Goal: Task Accomplishment & Management: Use online tool/utility

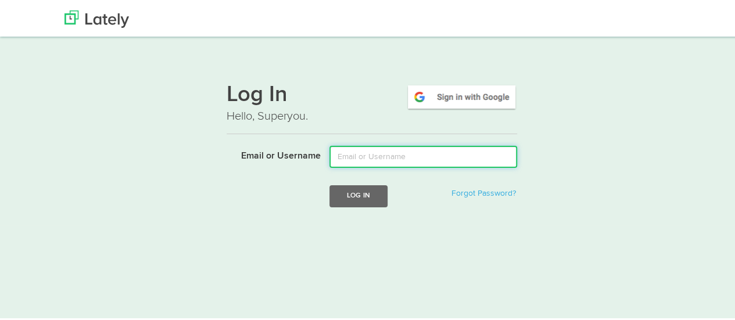
click at [370, 159] on input "Email or Username" at bounding box center [424, 155] width 188 height 22
type input "mindyam@ccf.org"
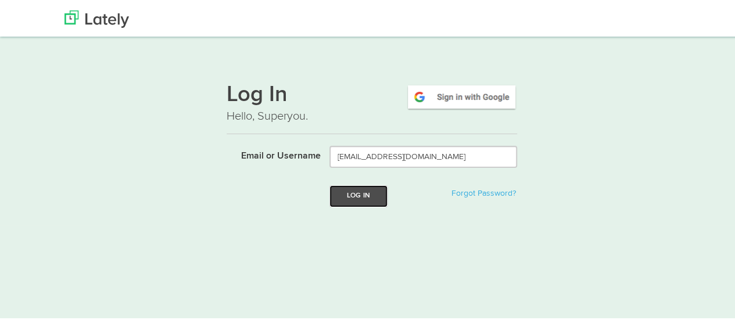
click at [351, 193] on button "Log In" at bounding box center [359, 195] width 58 height 22
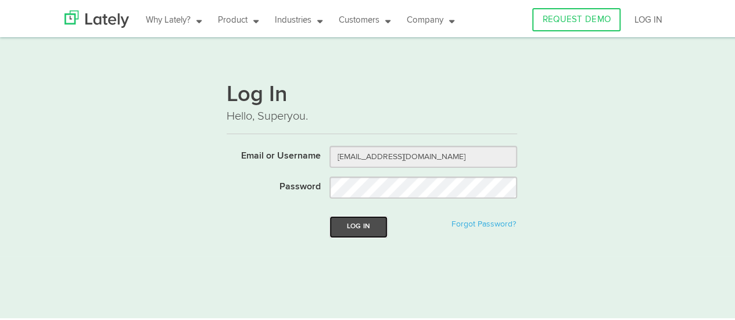
click at [349, 225] on button "Log In" at bounding box center [359, 225] width 58 height 22
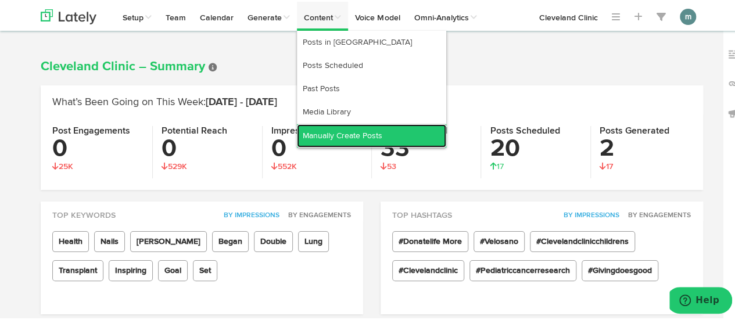
click at [329, 137] on link "Manually Create Posts" at bounding box center [371, 134] width 149 height 23
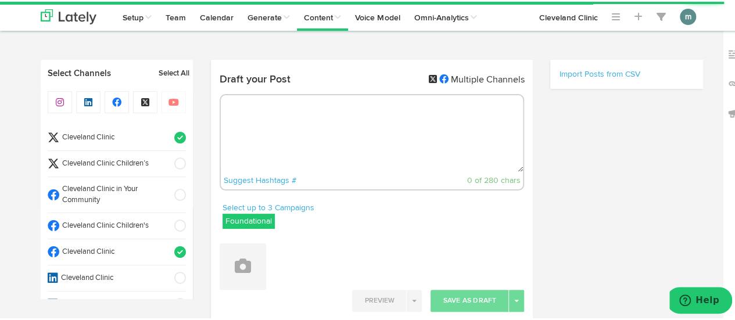
radio input "true"
select select "9"
select select "45"
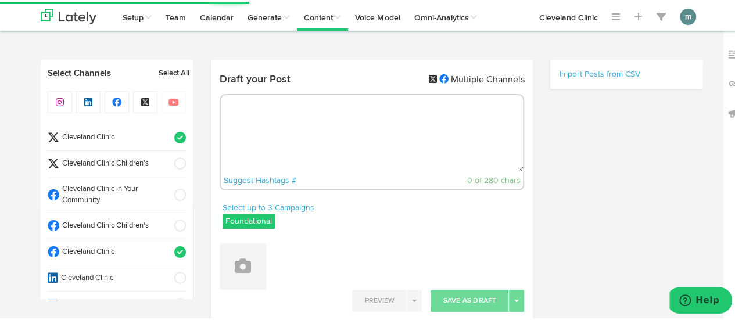
click at [134, 134] on span "Cleveland Clinic" at bounding box center [113, 136] width 108 height 11
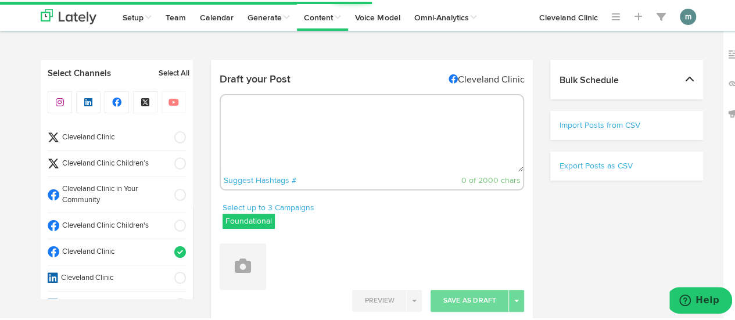
select select "11"
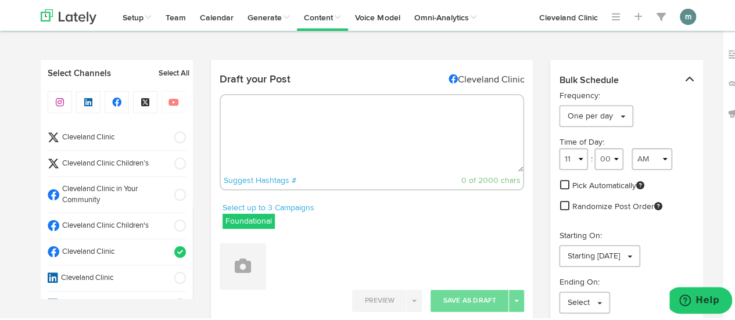
click at [260, 128] on textarea at bounding box center [372, 132] width 303 height 77
paste textarea "You can reduce the appearance of puffy, swollen eyes from crying with these at-…"
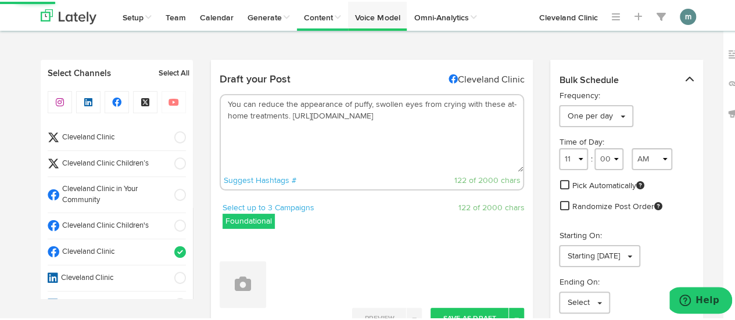
type textarea "You can reduce the appearance of puffy, swollen eyes from crying with these at-…"
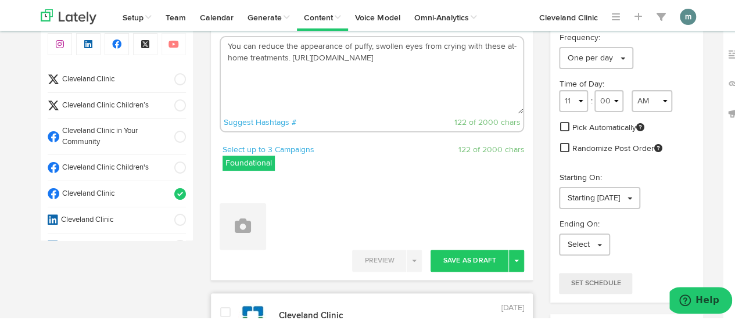
scroll to position [116, 0]
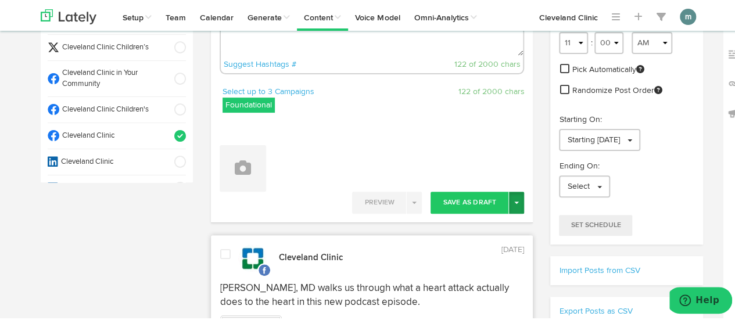
click at [515, 203] on button "Toggle Dropdown" at bounding box center [516, 201] width 15 height 22
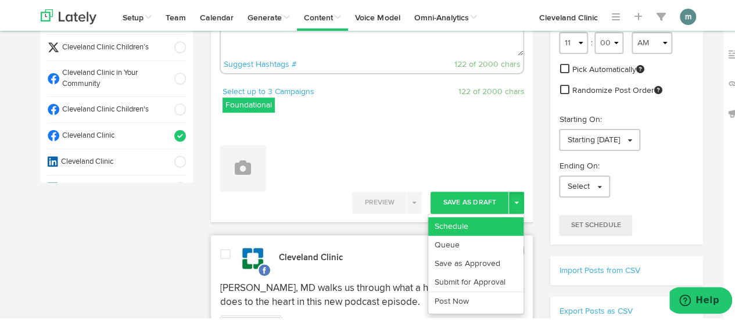
click at [480, 218] on link "Schedule" at bounding box center [475, 225] width 95 height 19
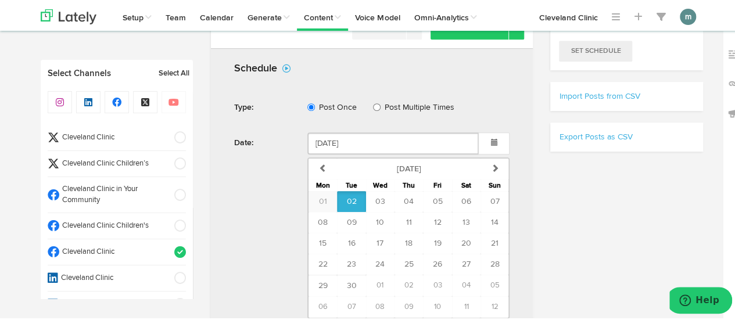
scroll to position [349, 0]
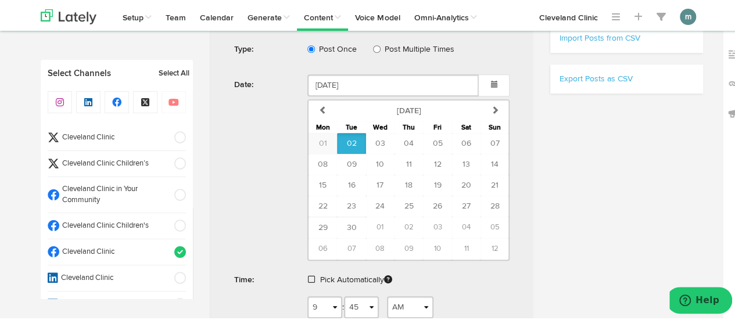
click at [308, 274] on span at bounding box center [311, 278] width 7 height 8
click at [391, 311] on span "Schedule" at bounding box center [391, 314] width 37 height 7
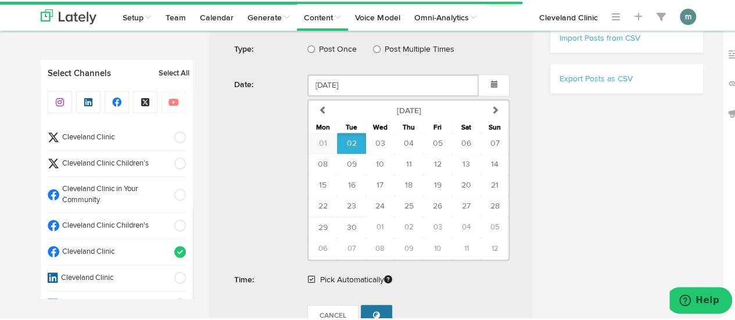
radio input "true"
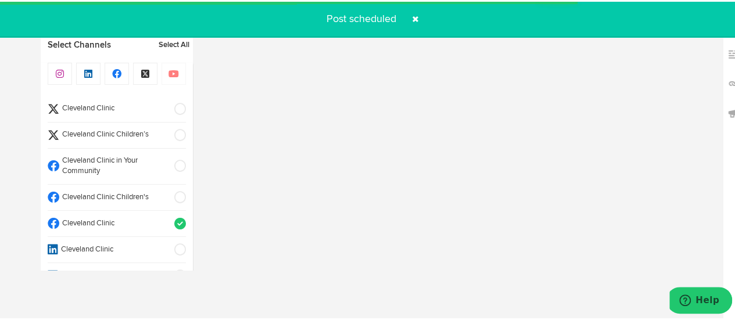
select select "11"
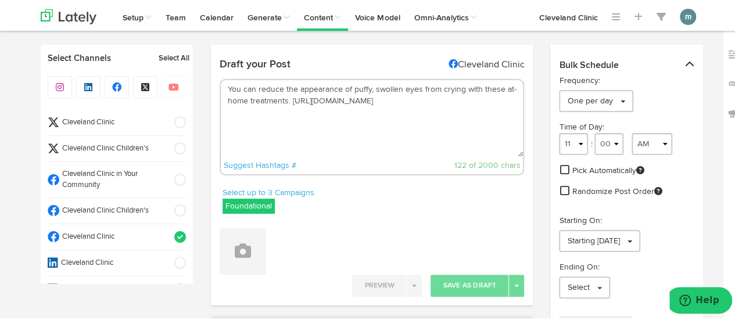
scroll to position [0, 0]
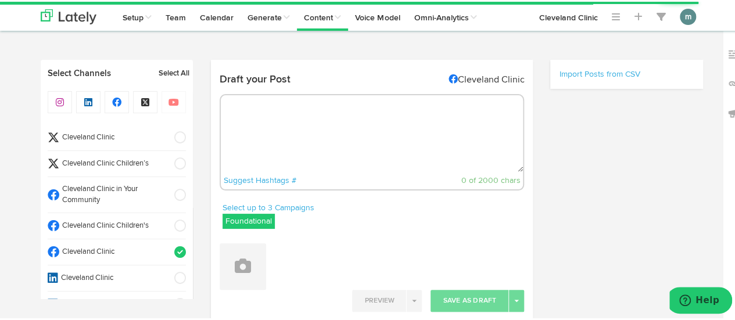
select select "9"
select select "47"
click at [314, 111] on textarea at bounding box center [372, 132] width 303 height 77
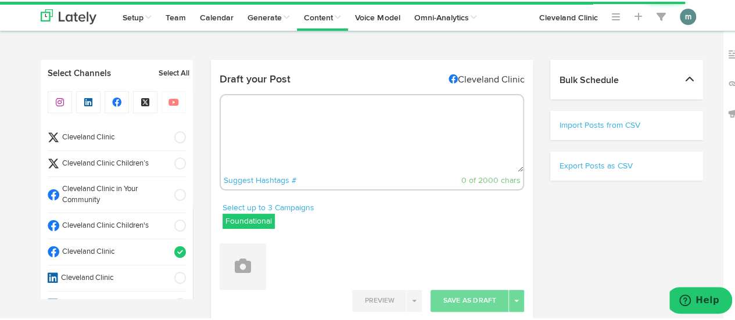
paste textarea "Finding out whether you’re autistic can be helpful on both a personal and a pra…"
type textarea "Finding out whether you’re autistic can be helpful on both a personal and a pra…"
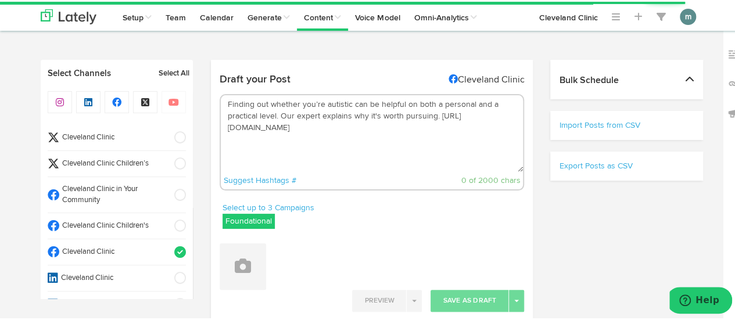
select select "11"
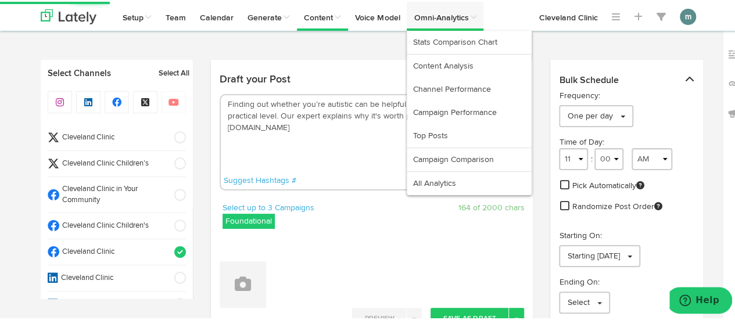
type textarea "Finding out whether you’re autistic can be helpful on both a personal and a pra…"
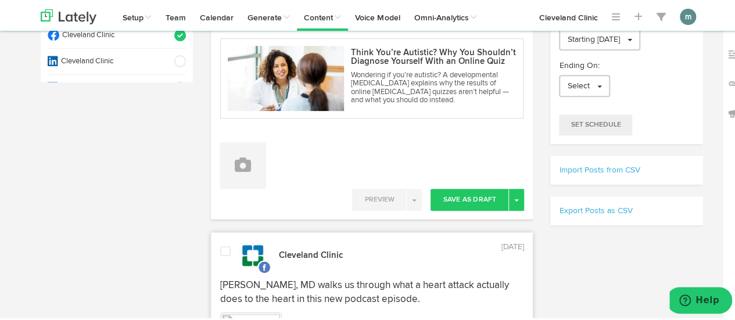
scroll to position [232, 0]
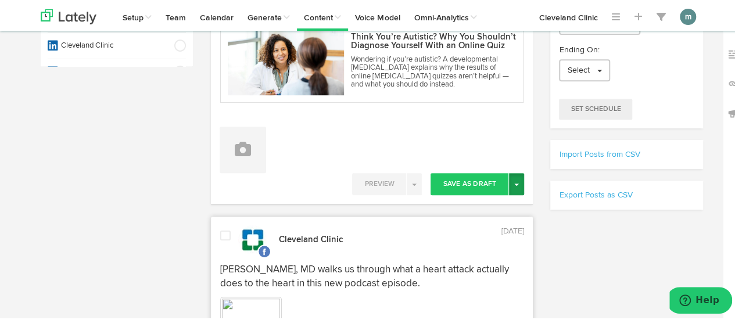
click at [511, 183] on button "Toggle Dropdown" at bounding box center [516, 182] width 15 height 22
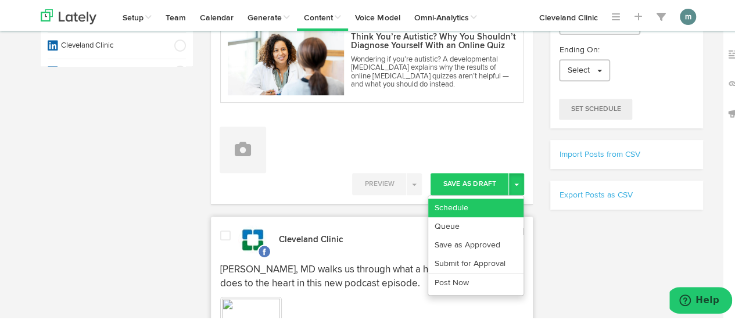
click at [477, 198] on link "Schedule" at bounding box center [475, 206] width 95 height 19
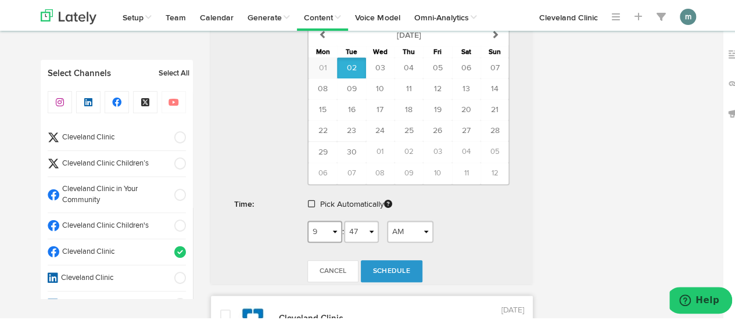
scroll to position [523, 0]
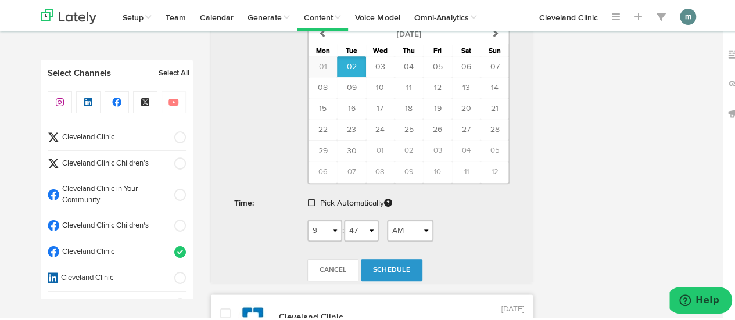
click at [308, 201] on span at bounding box center [311, 201] width 7 height 8
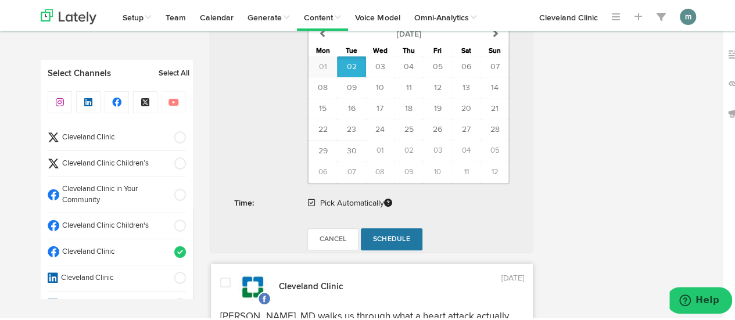
click at [383, 236] on span "Schedule" at bounding box center [391, 237] width 37 height 7
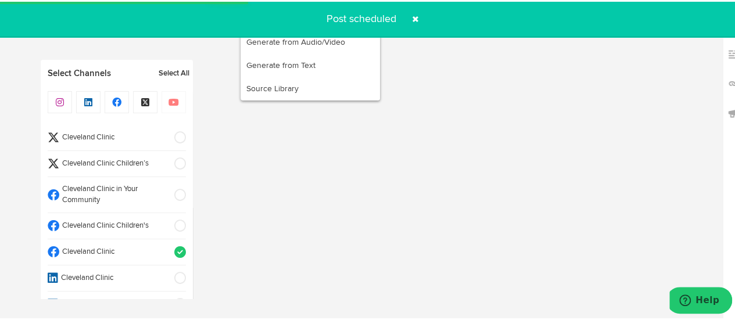
radio input "true"
select select "11"
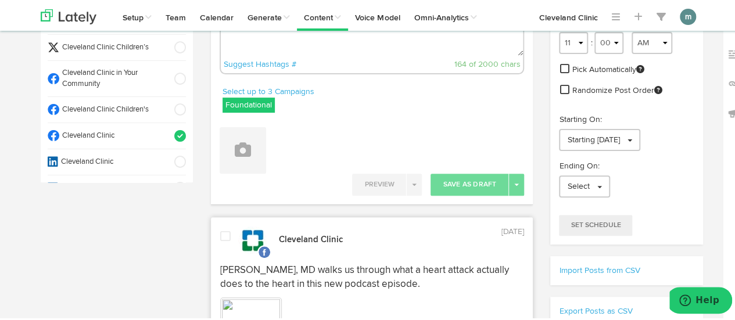
scroll to position [0, 0]
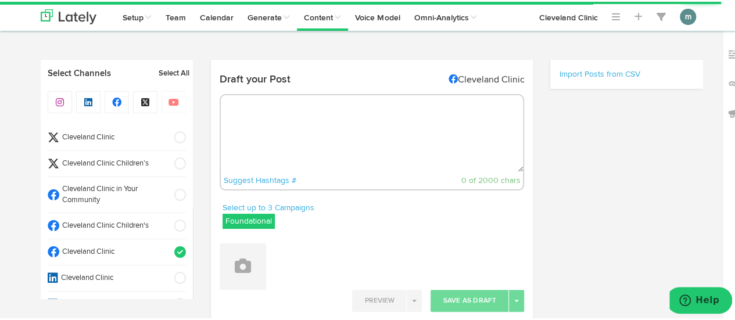
radio input "true"
select select "9"
select select "48"
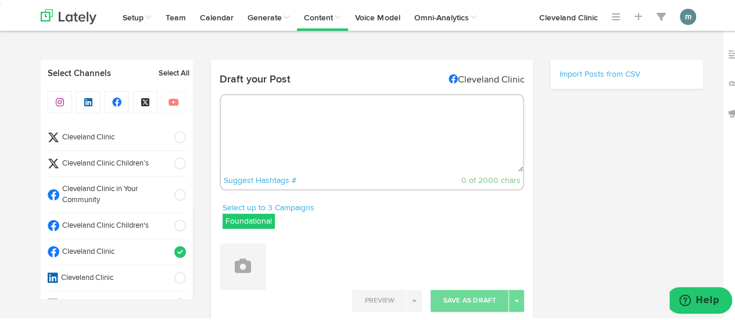
click at [318, 124] on textarea at bounding box center [372, 132] width 303 height 77
paste textarea "There are some things you can do to take your heels from steel wool to buttery …"
type textarea "There are some things you can do to take your heels from steel wool to buttery …"
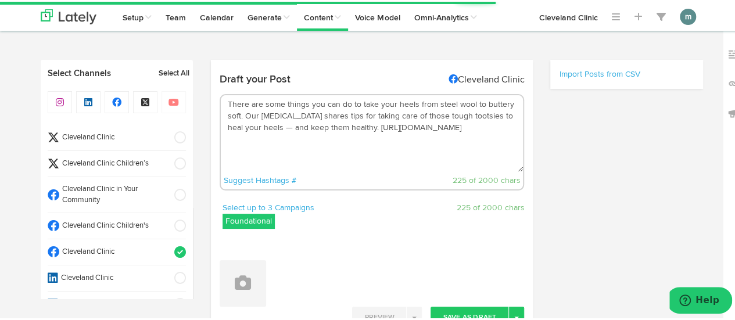
select select "11"
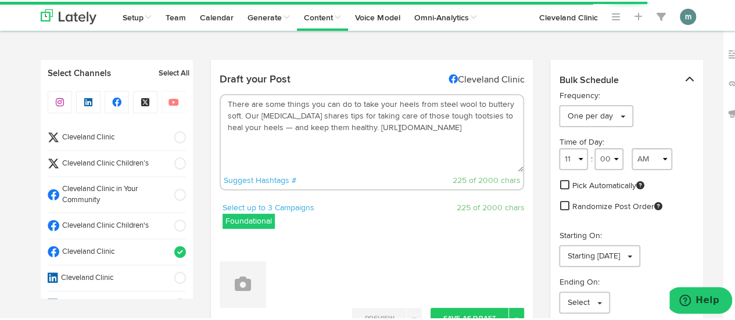
scroll to position [58, 0]
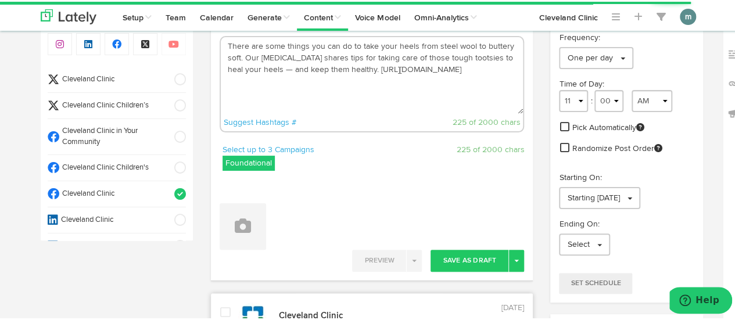
type textarea "There are some things you can do to take your heels from steel wool to buttery …"
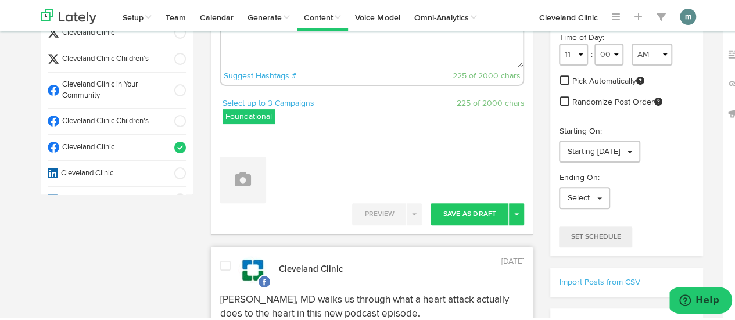
scroll to position [116, 0]
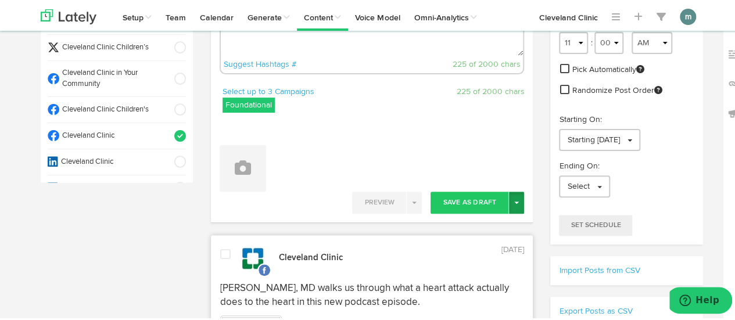
click at [515, 203] on button "Toggle Dropdown" at bounding box center [516, 201] width 15 height 22
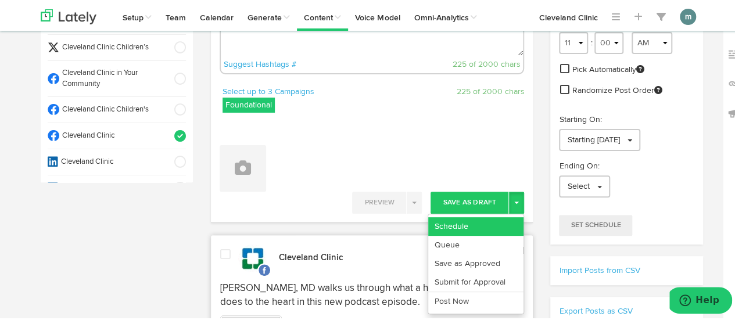
click at [494, 219] on link "Schedule" at bounding box center [475, 225] width 95 height 19
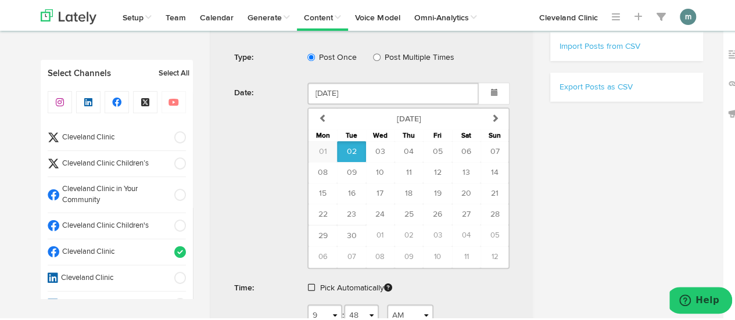
scroll to position [349, 0]
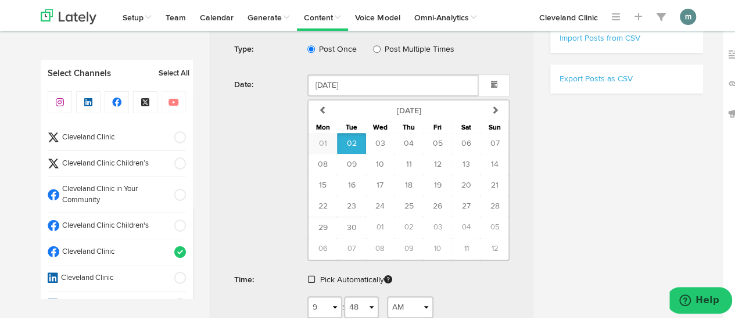
click at [309, 275] on span at bounding box center [311, 278] width 7 height 8
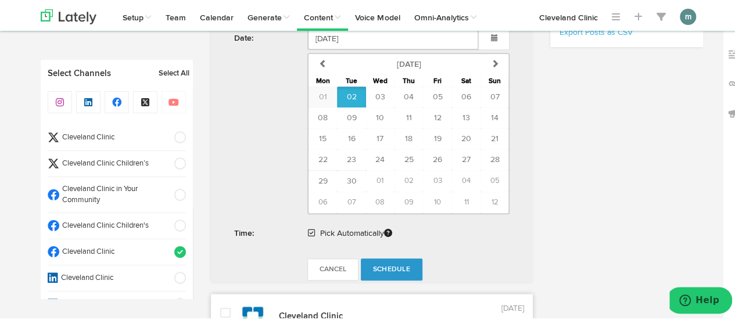
scroll to position [407, 0]
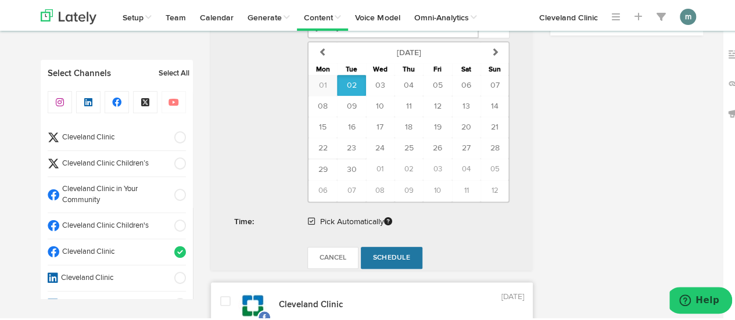
click at [375, 255] on span "Schedule" at bounding box center [391, 256] width 37 height 7
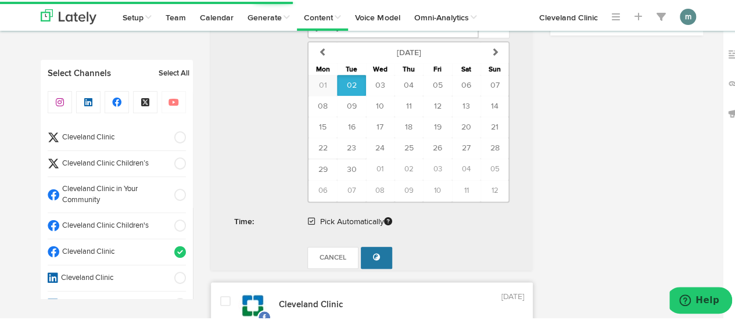
radio input "true"
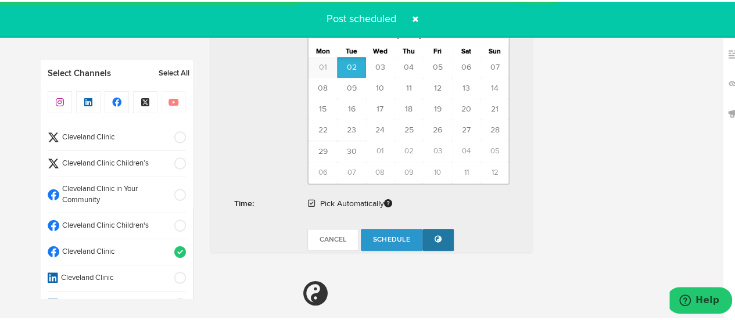
scroll to position [697, 0]
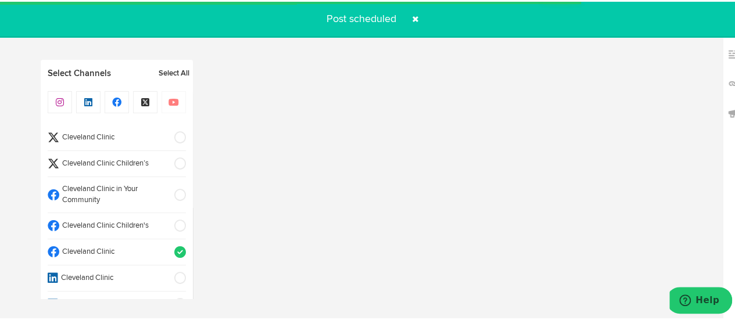
select select "11"
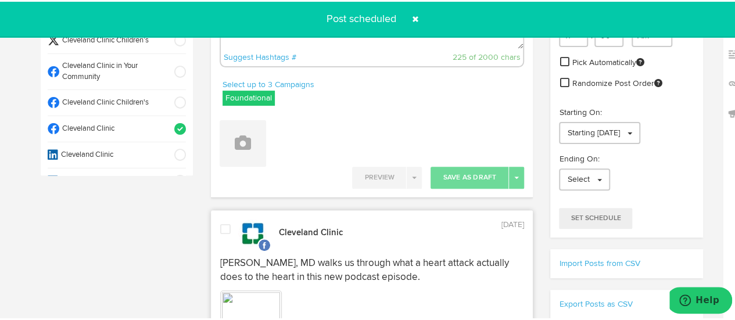
scroll to position [0, 0]
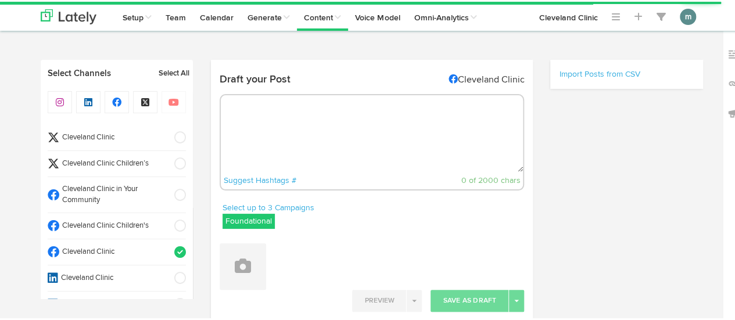
radio input "true"
select select "9"
select select "49"
click at [103, 137] on span "Cleveland Clinic" at bounding box center [113, 136] width 108 height 11
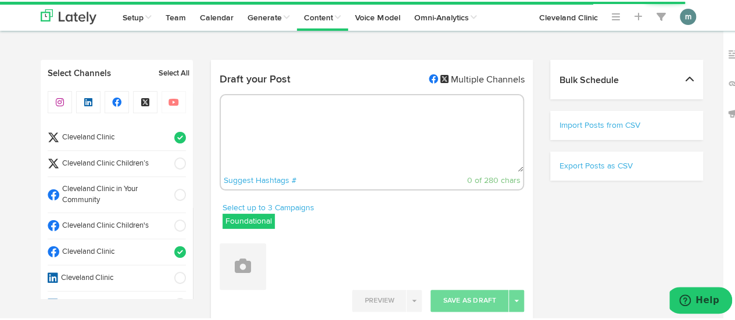
click at [105, 251] on span "Cleveland Clinic" at bounding box center [113, 250] width 108 height 11
select select "11"
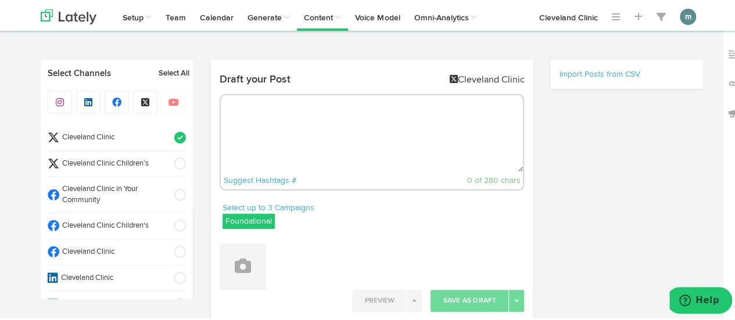
click at [288, 113] on textarea at bounding box center [372, 132] width 303 height 77
paste textarea "You can reduce the appearance of puffy, swollen eyes from crying with these at-…"
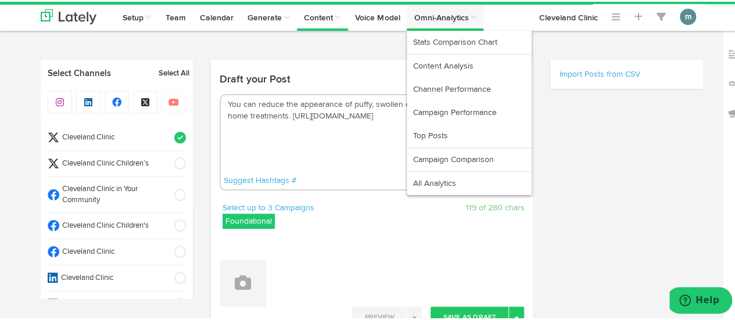
type textarea "You can reduce the appearance of puffy, swollen eyes from crying with these at-…"
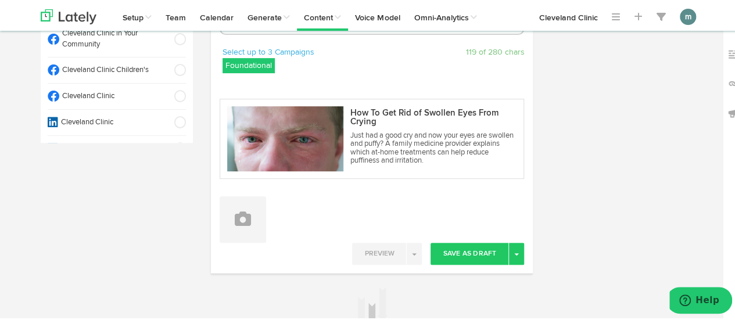
scroll to position [174, 0]
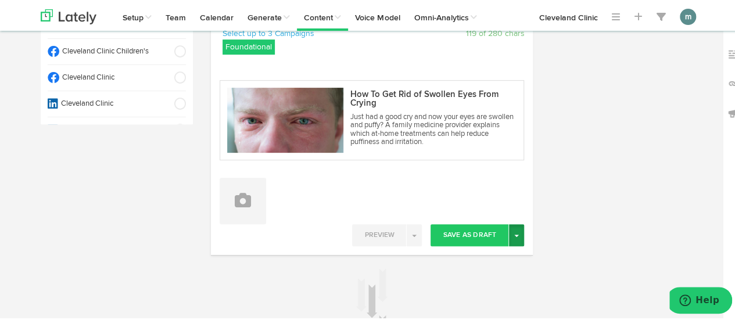
click at [509, 235] on button "Toggle Dropdown" at bounding box center [516, 234] width 15 height 22
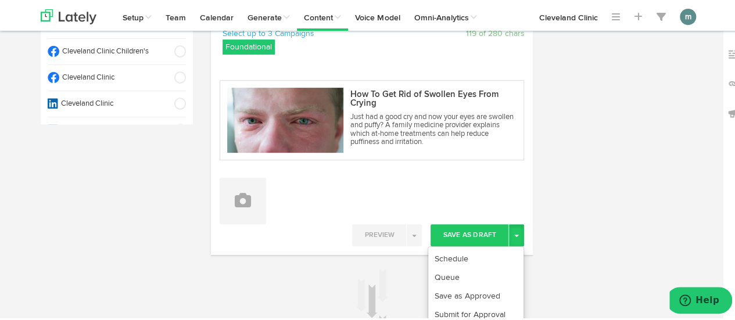
click at [497, 246] on ul "Schedule Queue Save as Approved Submit for Approval Post Now" at bounding box center [476, 295] width 96 height 101
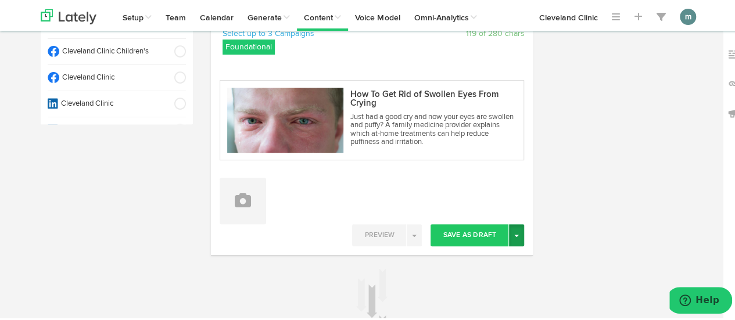
click at [514, 233] on span "button" at bounding box center [516, 234] width 5 height 2
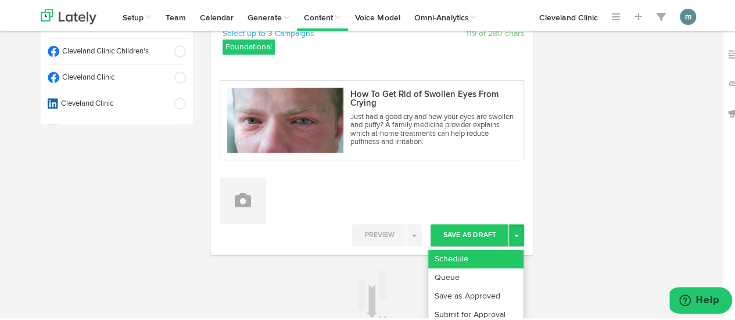
click at [505, 256] on link "Schedule" at bounding box center [475, 257] width 95 height 19
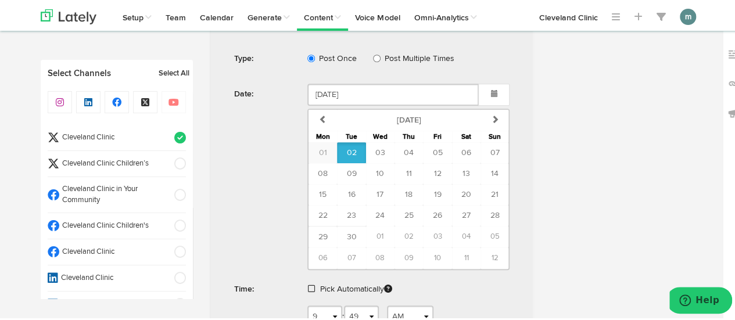
scroll to position [465, 0]
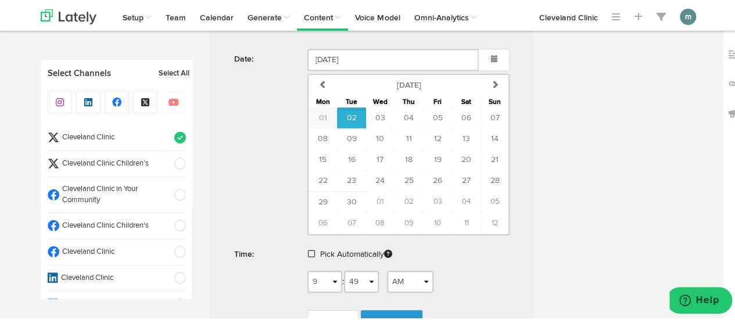
click at [308, 252] on span at bounding box center [311, 252] width 7 height 8
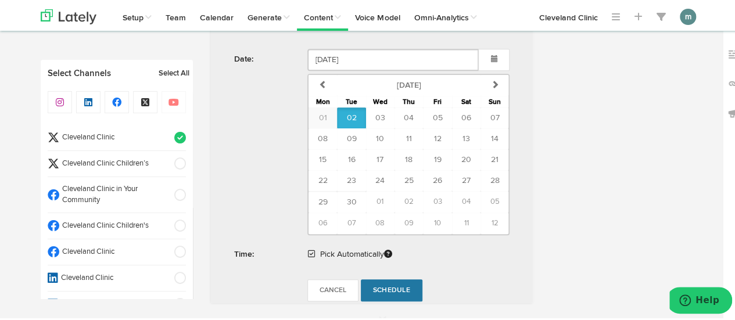
click at [389, 285] on span "Schedule" at bounding box center [391, 288] width 37 height 7
radio input "true"
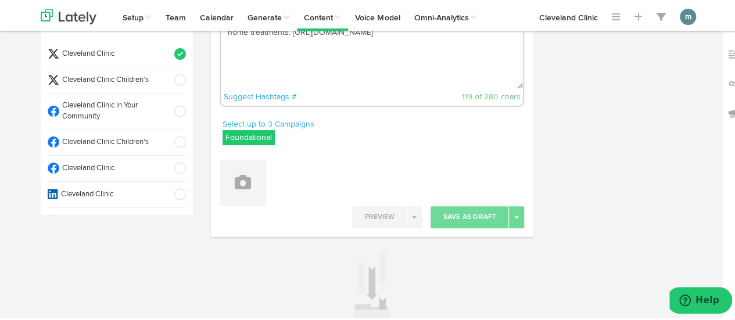
scroll to position [0, 0]
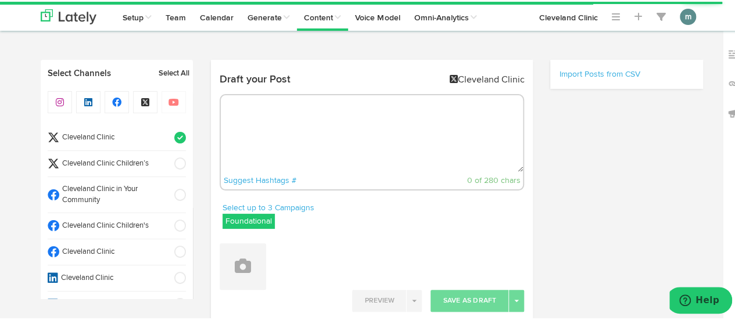
radio input "true"
select select "9"
select select "50"
click at [305, 98] on textarea at bounding box center [372, 132] width 303 height 77
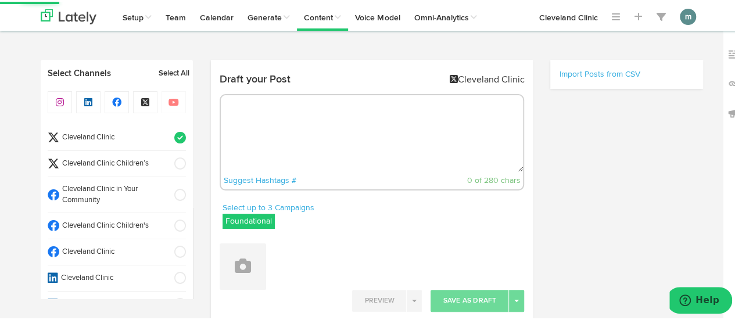
paste textarea "Finding out whether you’re autistic can be helpful on both a personal and a pra…"
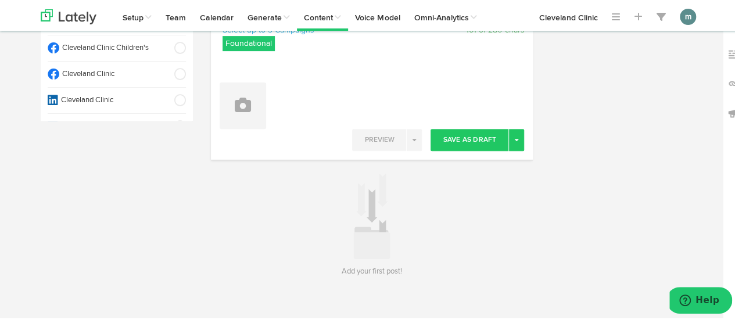
scroll to position [188, 0]
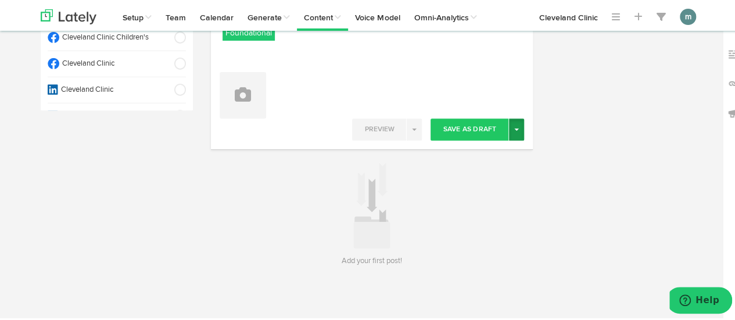
type textarea "Finding out whether you’re autistic can be helpful on both a personal and a pra…"
click at [513, 132] on button "Toggle Dropdown" at bounding box center [516, 128] width 15 height 22
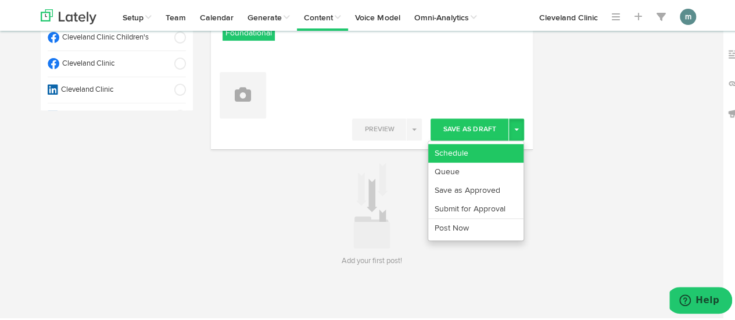
click at [482, 156] on link "Schedule" at bounding box center [475, 151] width 95 height 19
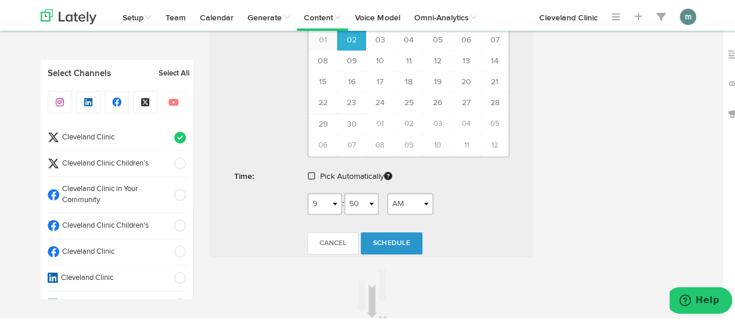
scroll to position [479, 0]
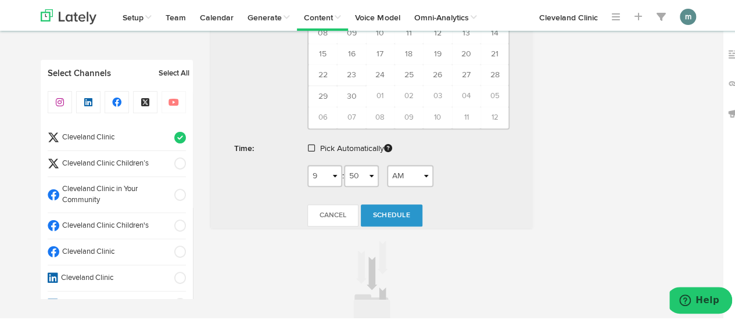
click at [308, 144] on span at bounding box center [311, 146] width 7 height 8
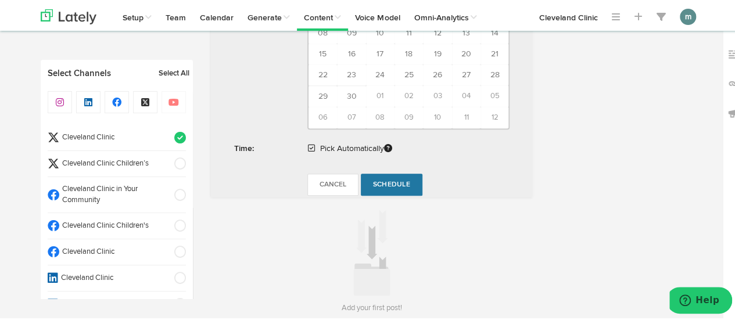
click at [382, 180] on span "Schedule" at bounding box center [391, 183] width 37 height 7
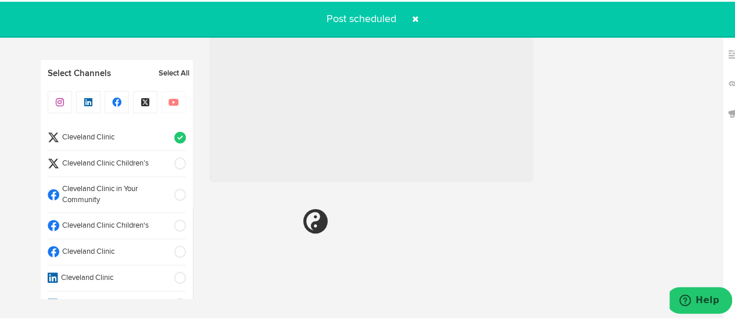
radio input "true"
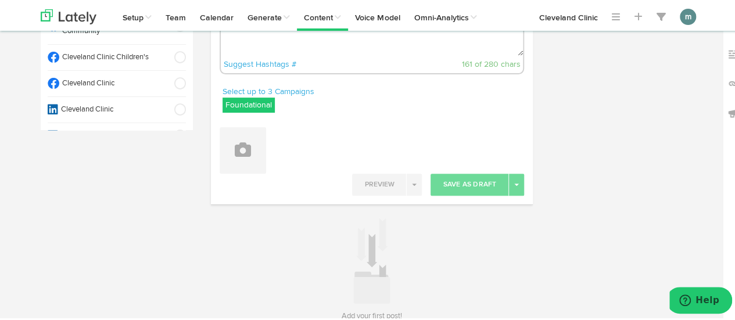
scroll to position [0, 0]
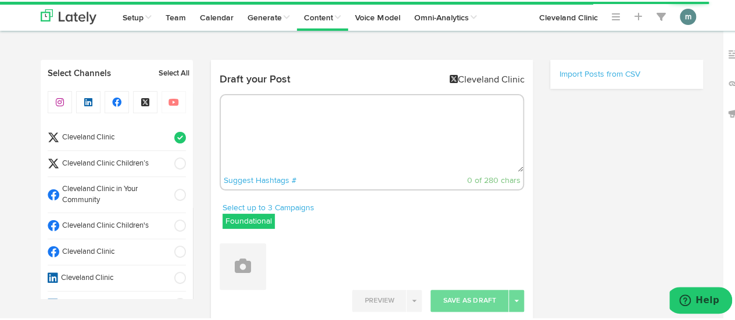
select select "9"
select select "50"
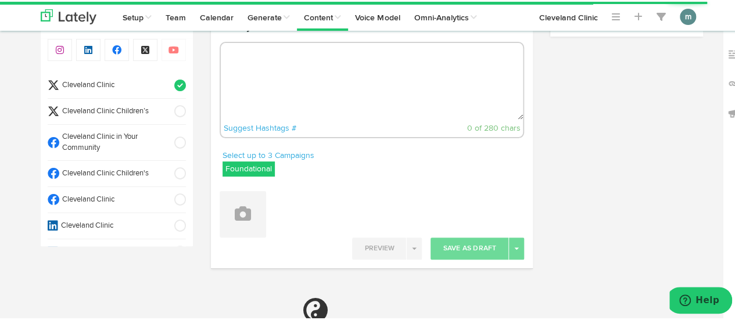
click at [300, 83] on textarea at bounding box center [372, 79] width 303 height 77
paste textarea "There are some things you can do to take your heels from steel wool to buttery …"
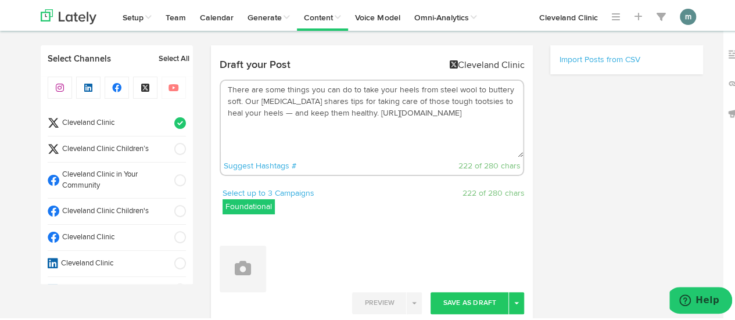
scroll to position [174, 0]
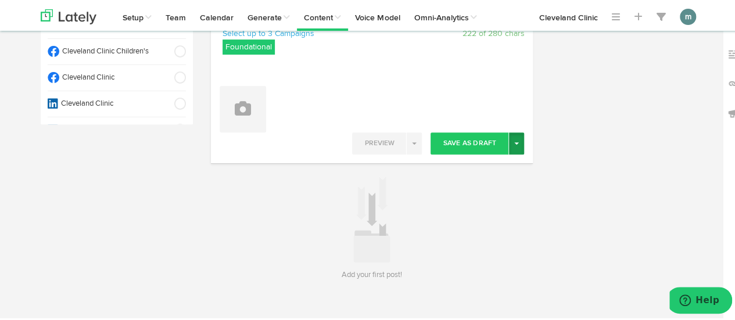
type textarea "There are some things you can do to take your heels from steel wool to buttery …"
click at [514, 141] on span "button" at bounding box center [516, 142] width 5 height 2
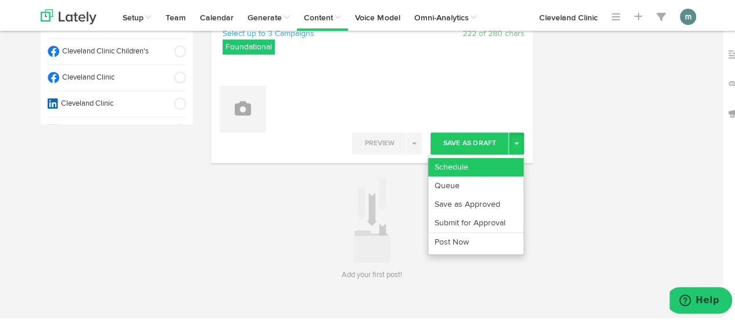
click at [496, 159] on link "Schedule" at bounding box center [475, 165] width 95 height 19
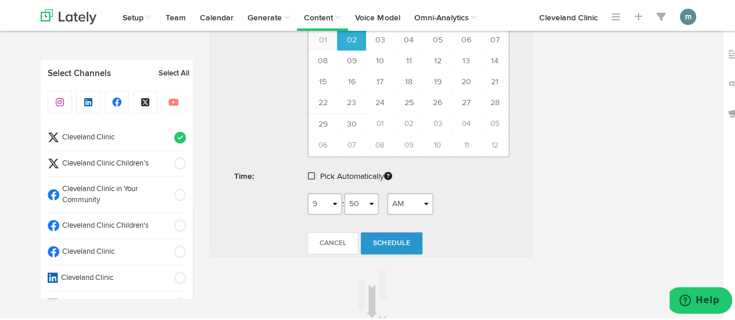
scroll to position [453, 0]
click at [303, 166] on div "Pick Automatically" at bounding box center [409, 175] width 220 height 27
click at [308, 170] on span at bounding box center [311, 172] width 7 height 8
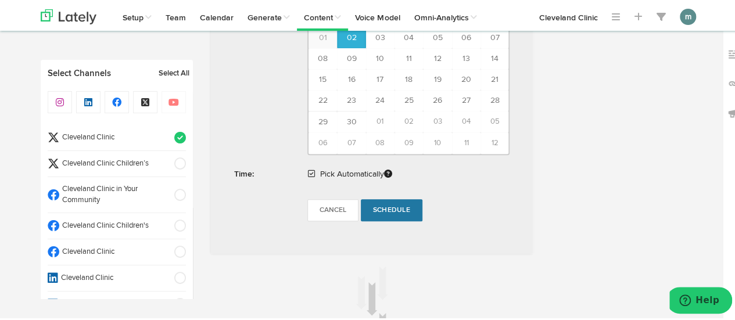
click at [380, 205] on span "Schedule" at bounding box center [391, 208] width 37 height 7
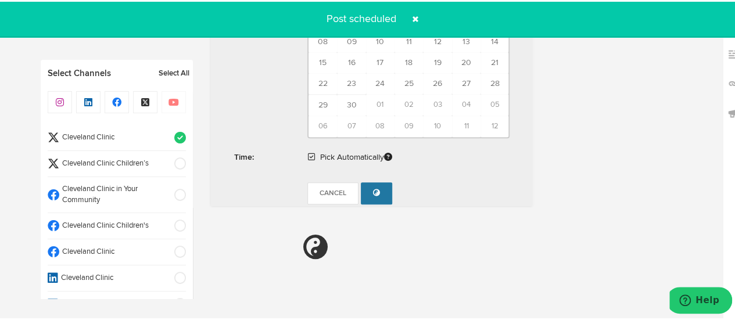
radio input "true"
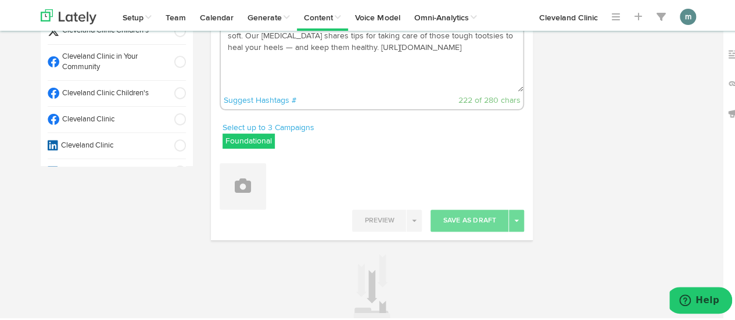
scroll to position [0, 0]
